Goal: Information Seeking & Learning: Understand process/instructions

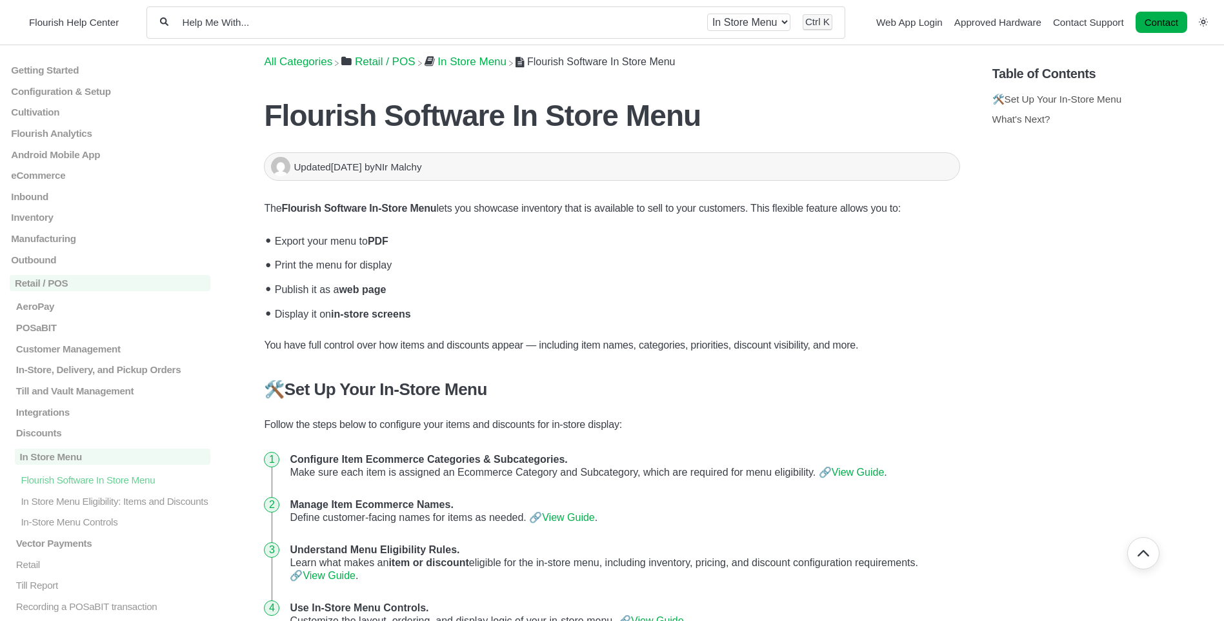
scroll to position [379, 0]
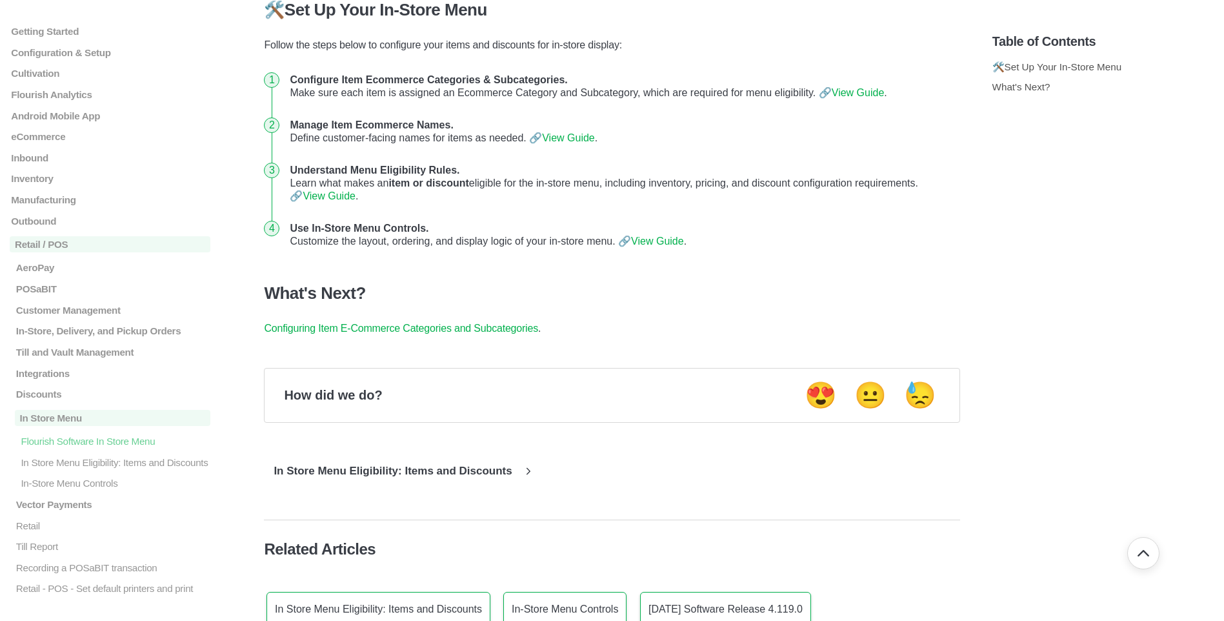
click at [865, 95] on link "View Guide" at bounding box center [858, 92] width 53 height 11
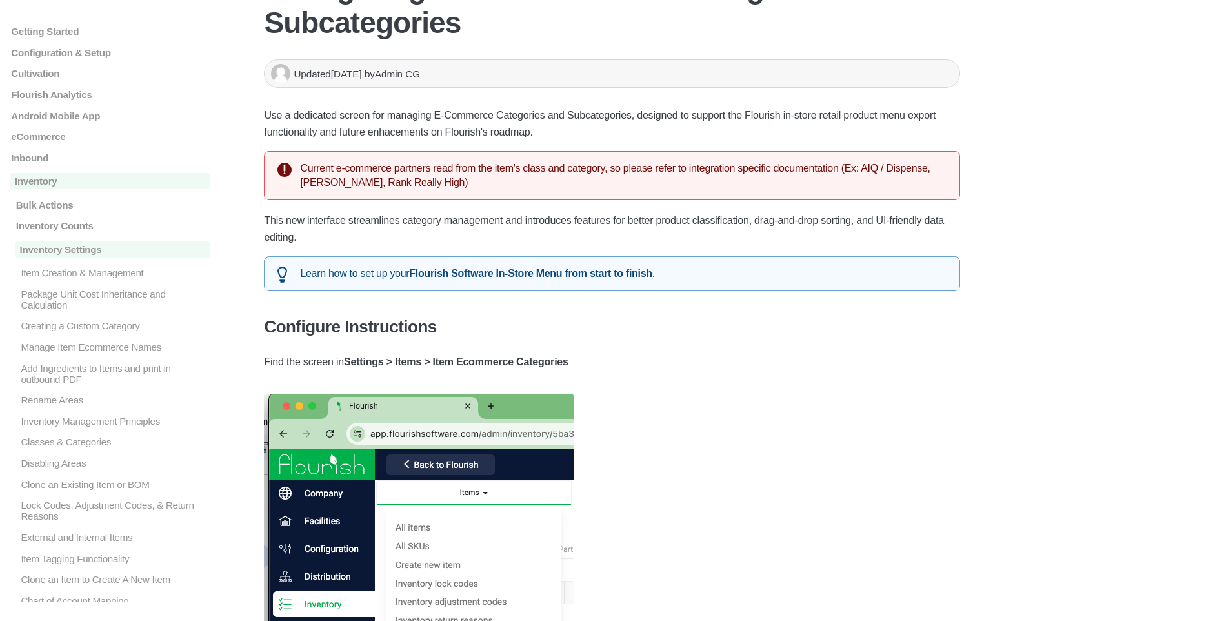
scroll to position [129, 0]
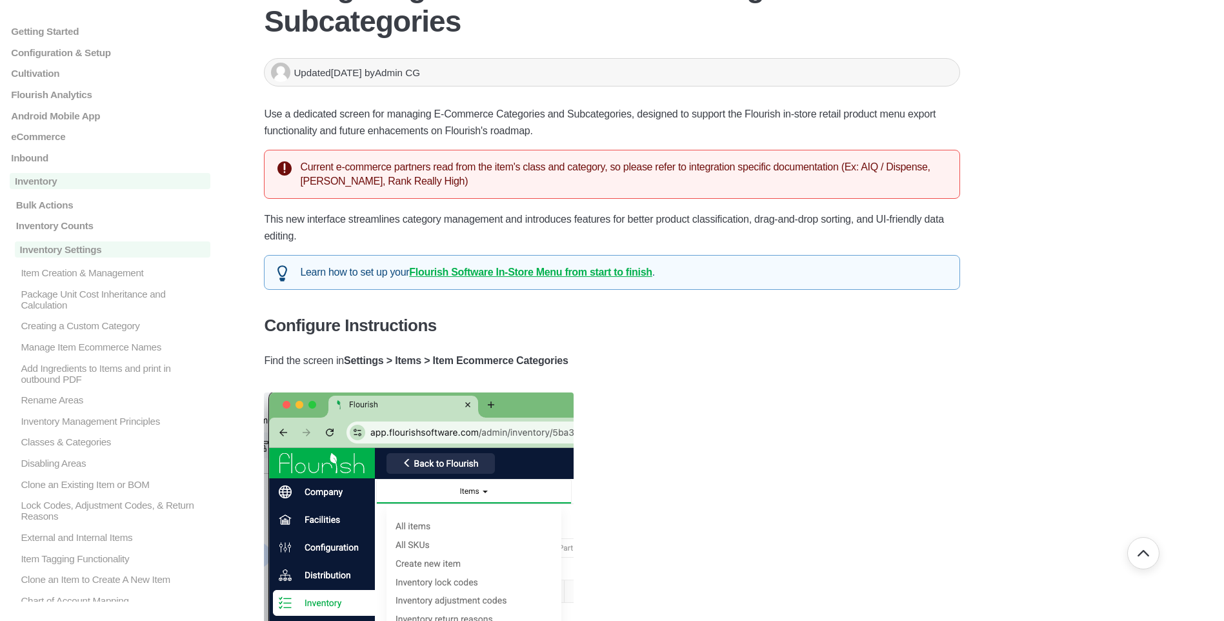
click at [501, 276] on link "Flourish Software In-Store Menu from start to finish" at bounding box center [530, 272] width 243 height 11
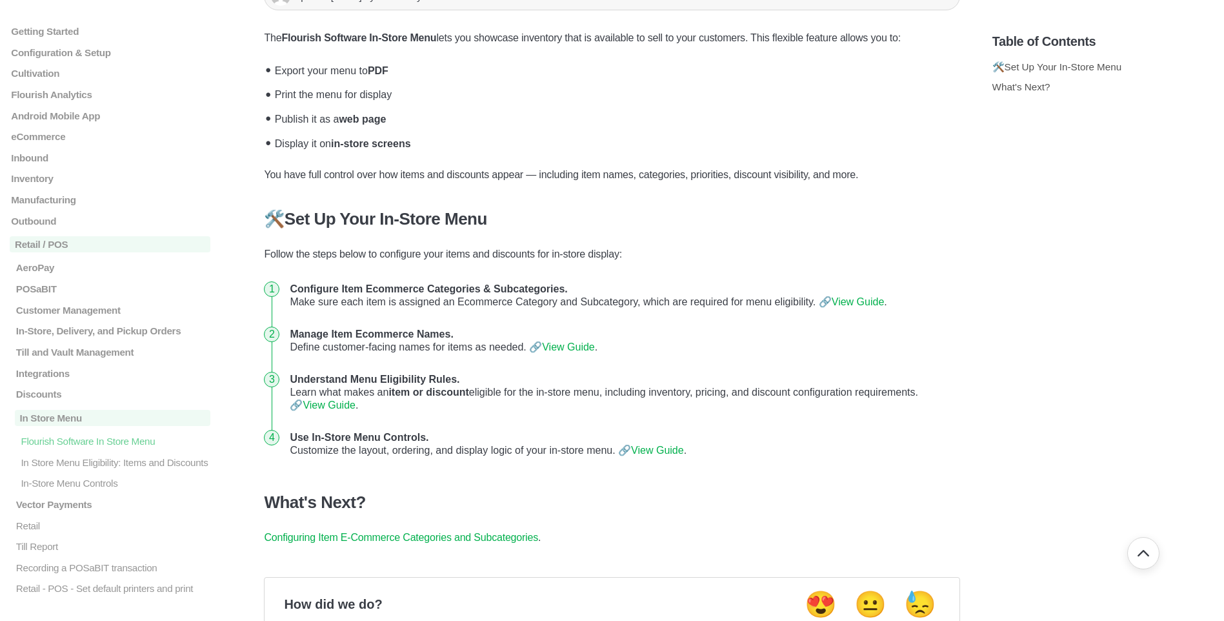
scroll to position [194, 0]
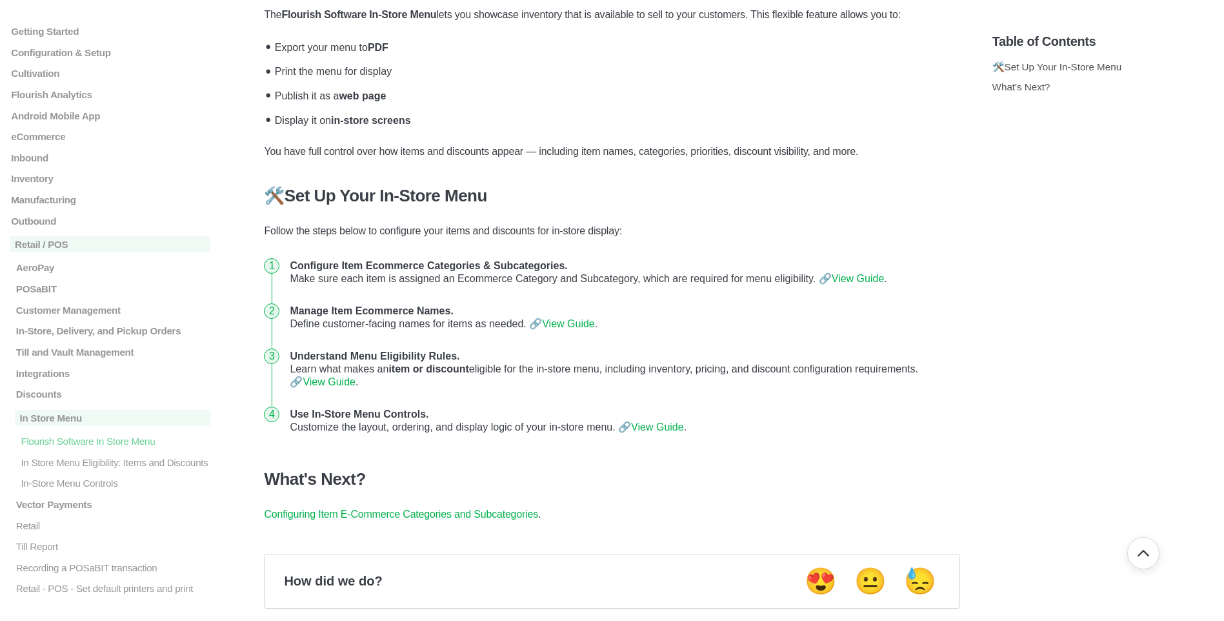
click at [873, 284] on link "View Guide" at bounding box center [858, 278] width 53 height 11
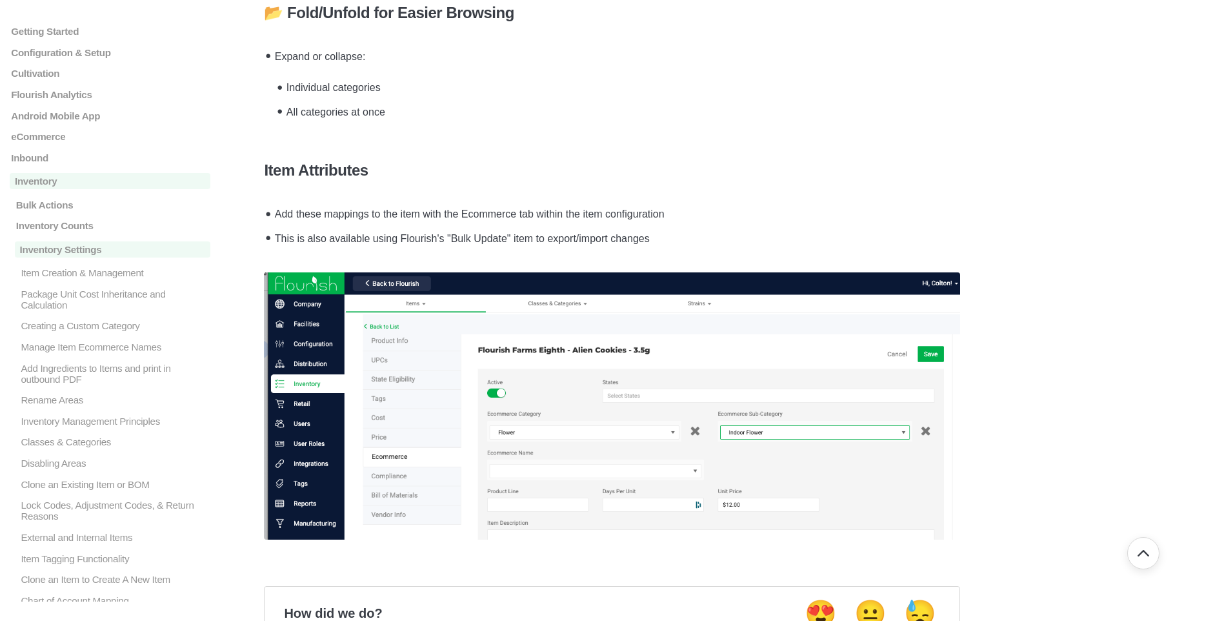
scroll to position [1678, 0]
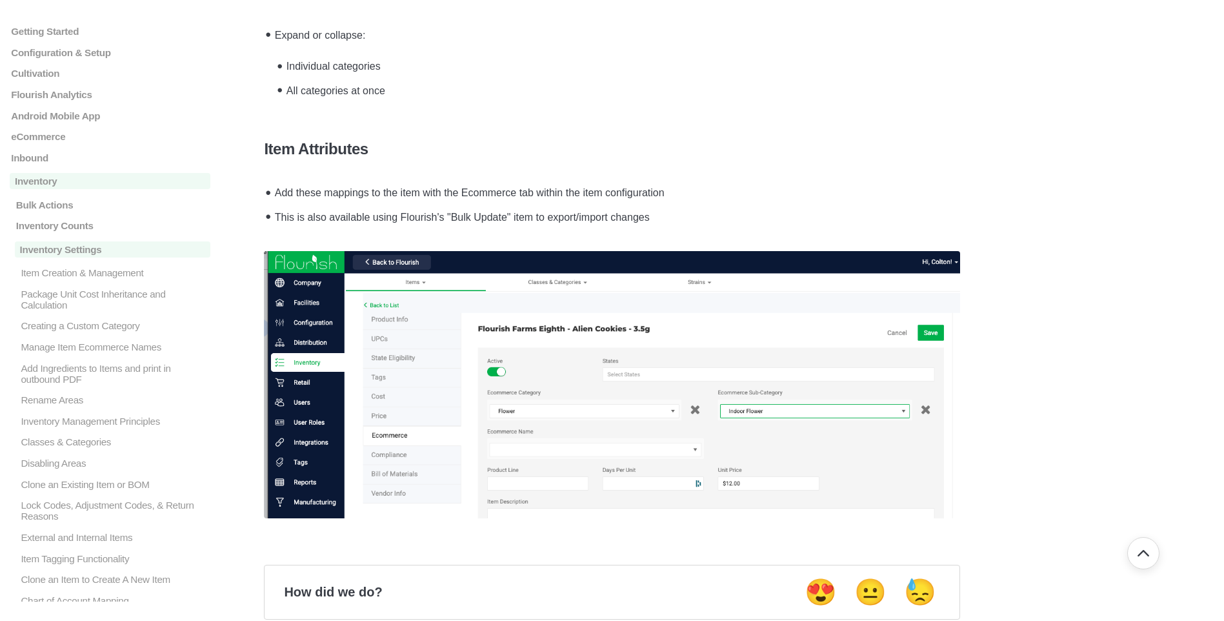
click at [399, 441] on img at bounding box center [612, 385] width 696 height 268
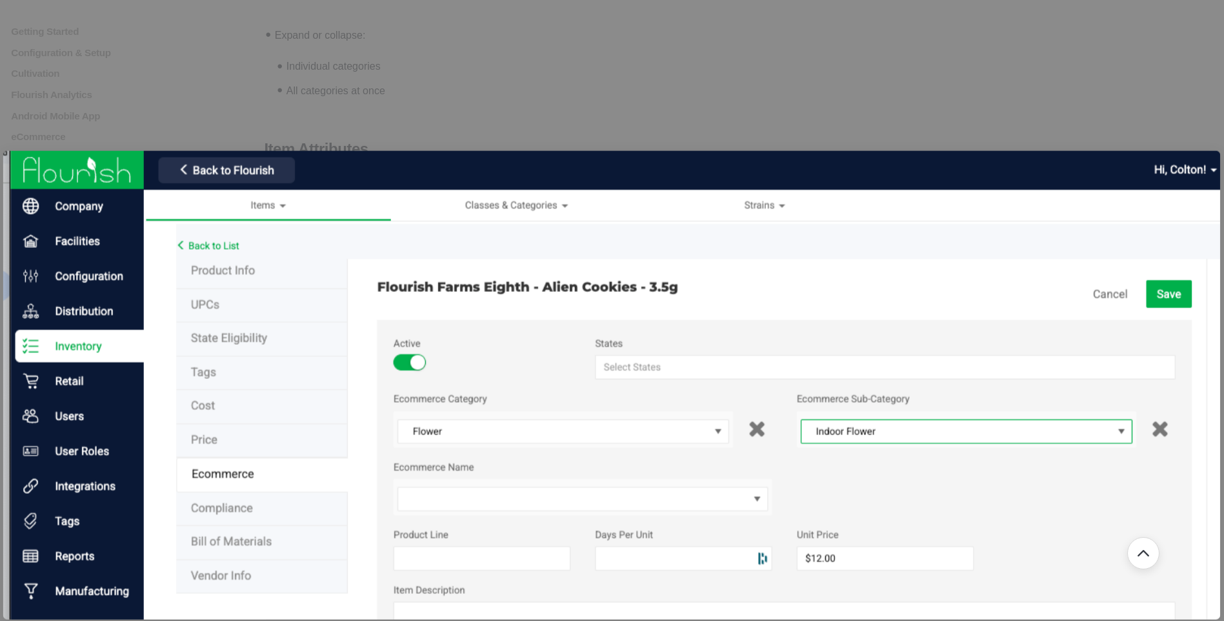
click at [398, 440] on img at bounding box center [612, 384] width 1218 height 468
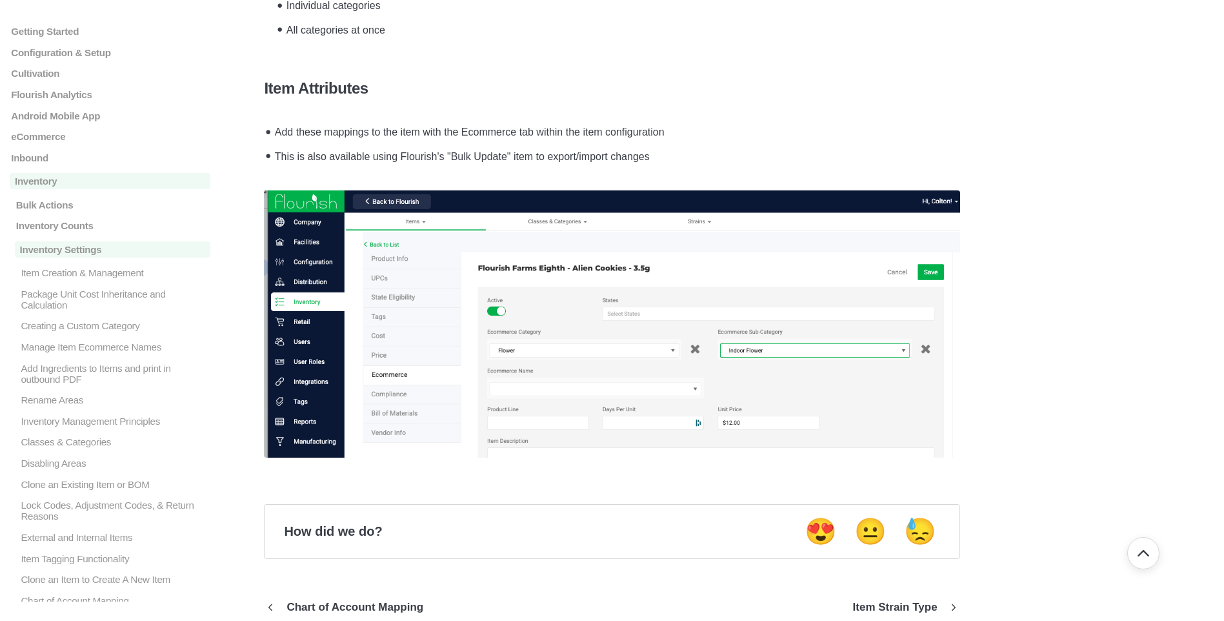
scroll to position [1742, 0]
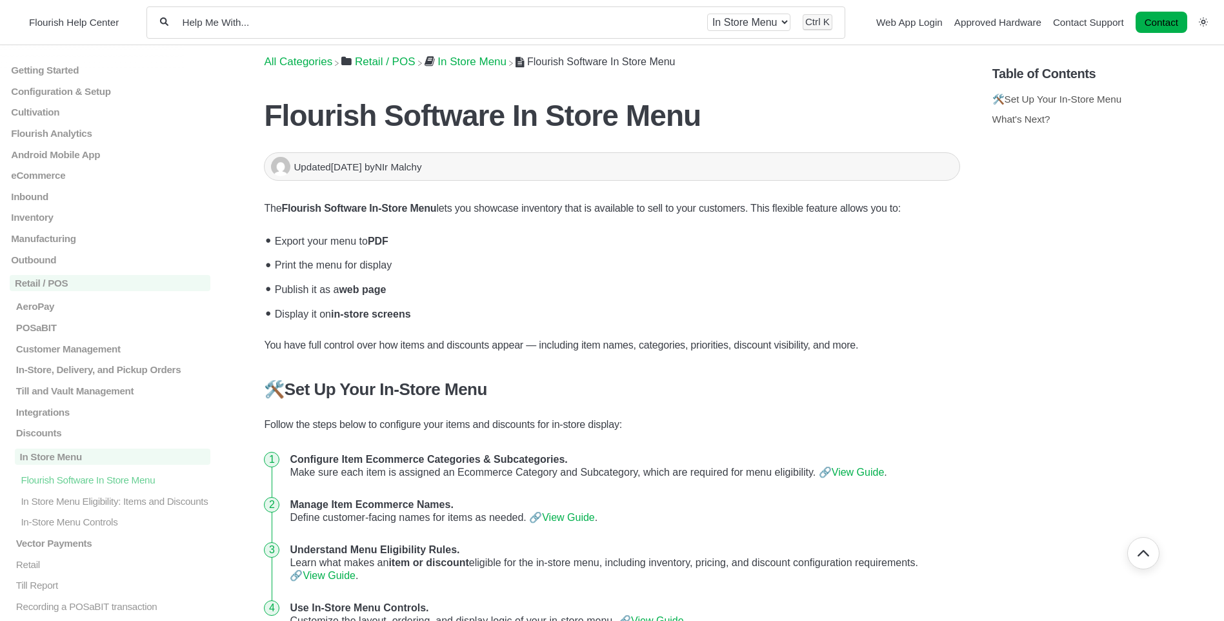
scroll to position [379, 0]
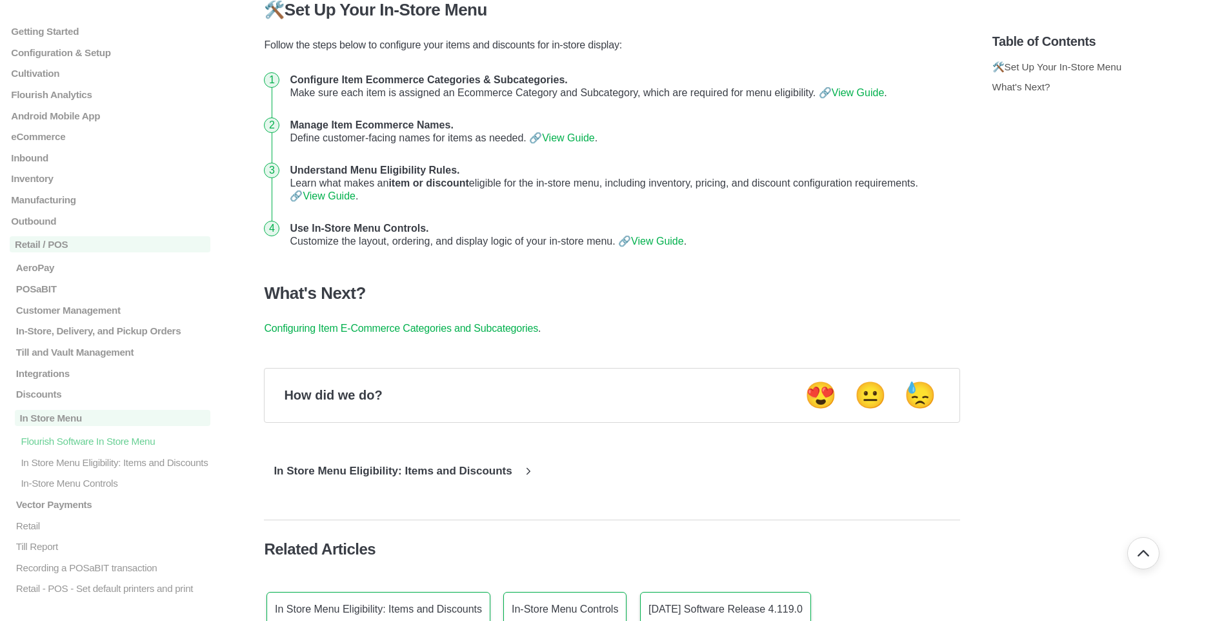
click at [572, 139] on link "View Guide" at bounding box center [568, 137] width 53 height 11
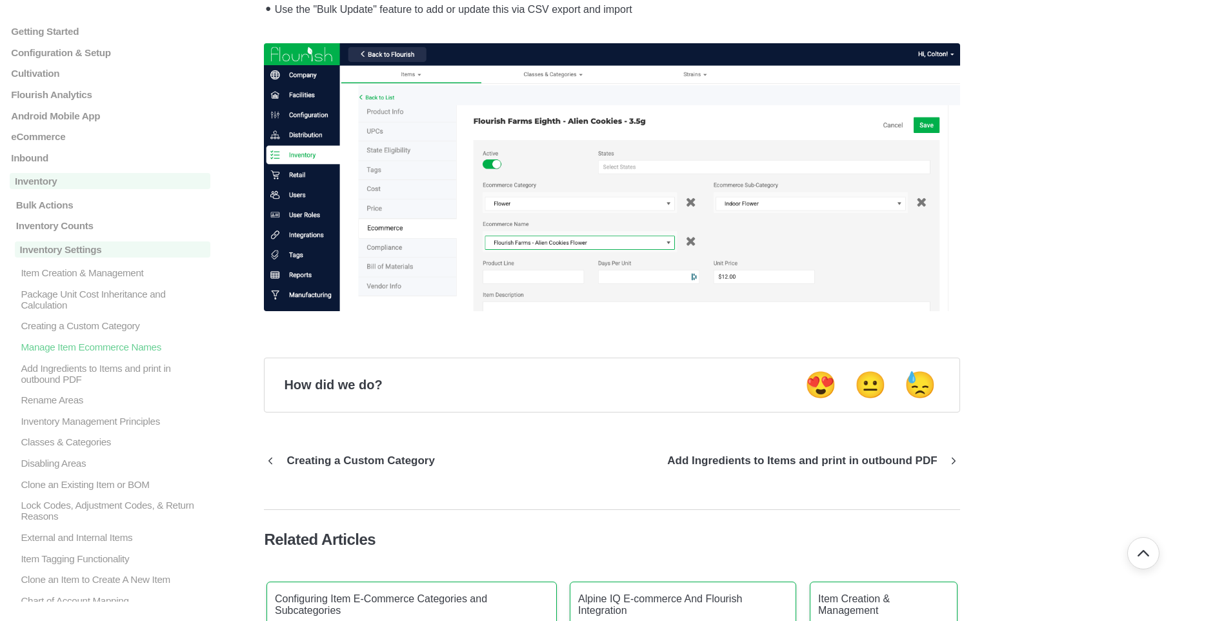
scroll to position [1454, 0]
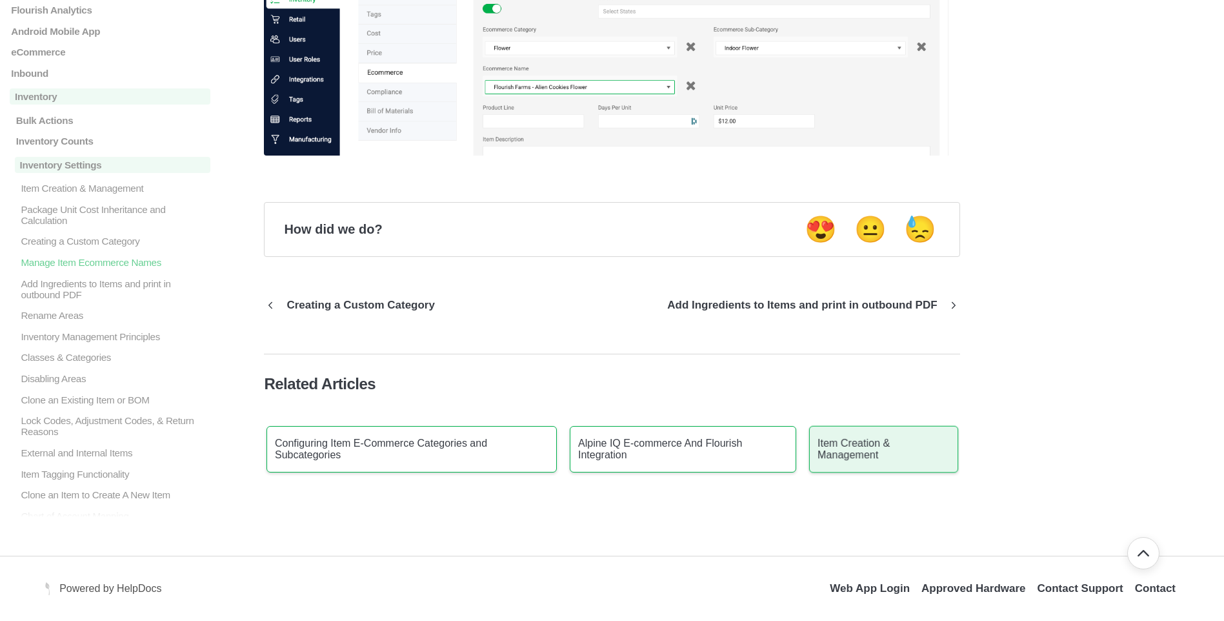
click at [845, 450] on p "Item Creation & Management" at bounding box center [884, 449] width 132 height 23
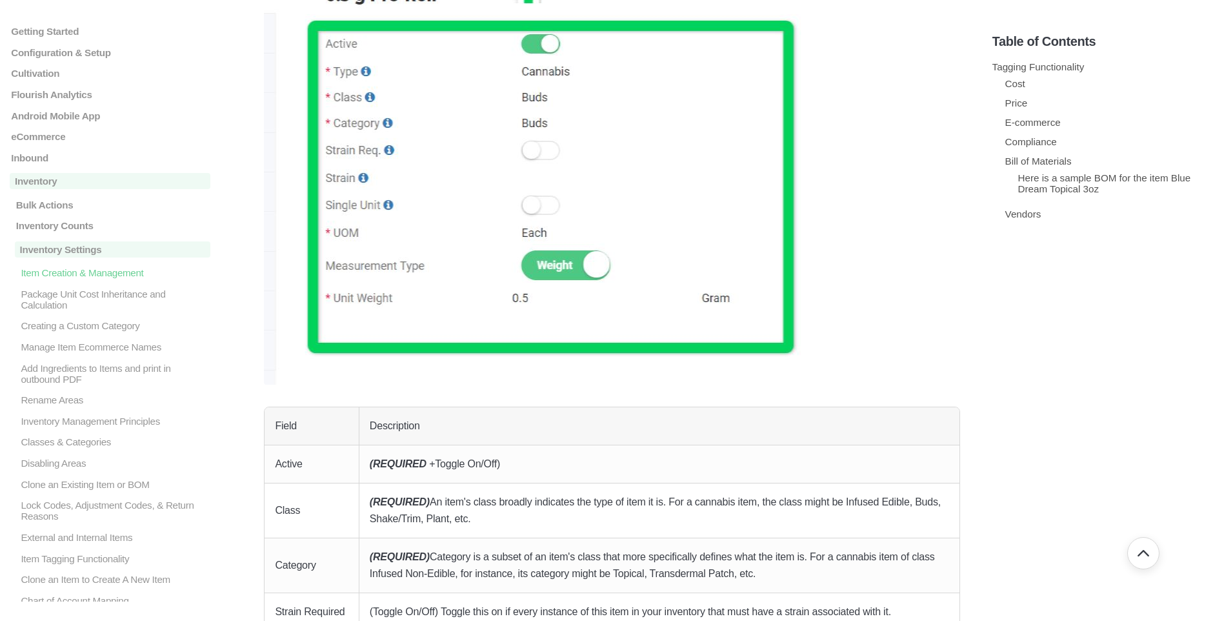
scroll to position [1097, 0]
